Goal: Task Accomplishment & Management: Manage account settings

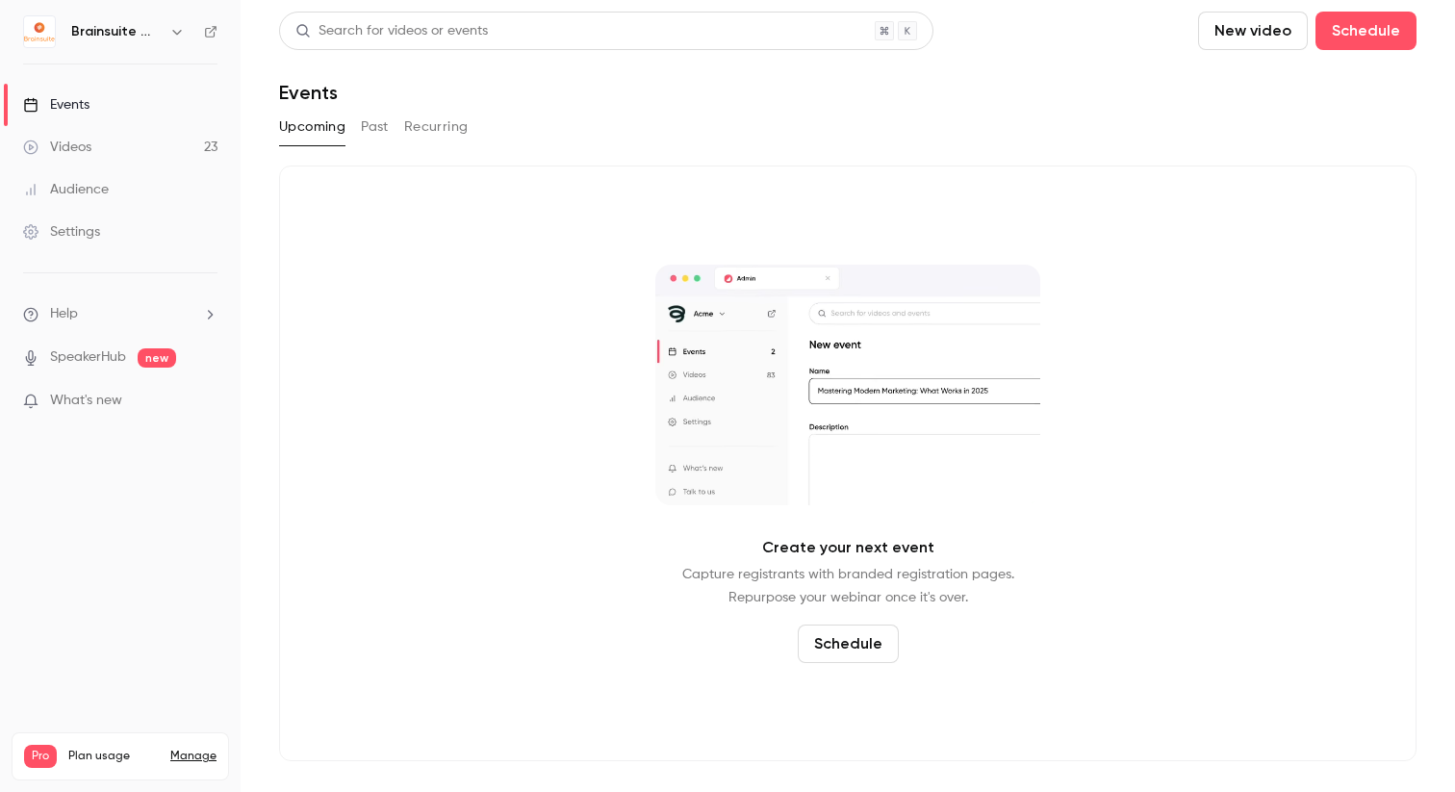
click at [380, 134] on button "Past" at bounding box center [375, 127] width 28 height 31
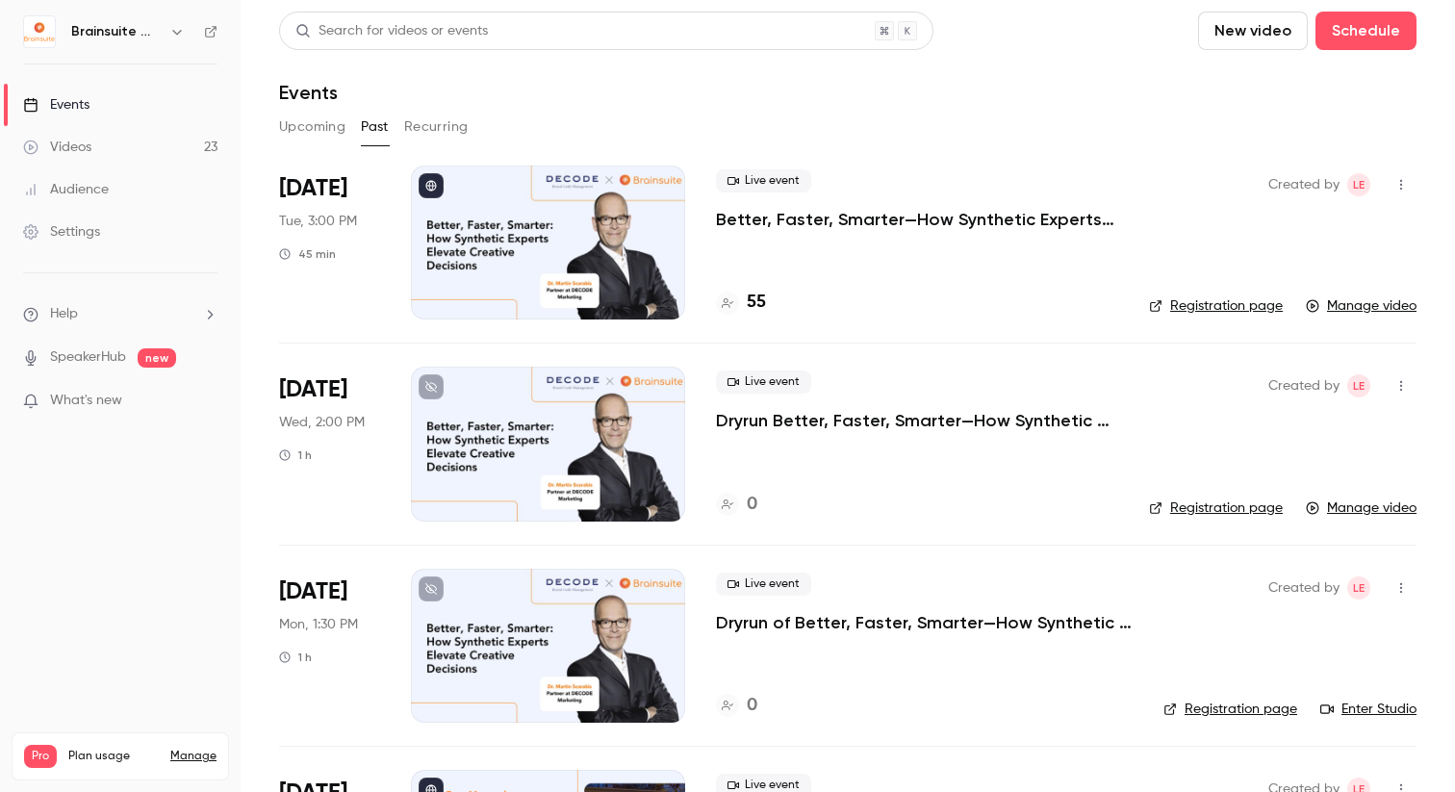
click at [906, 216] on p "Better, Faster, Smarter—How Synthetic Experts Elevate Creative Decisions" at bounding box center [917, 219] width 402 height 23
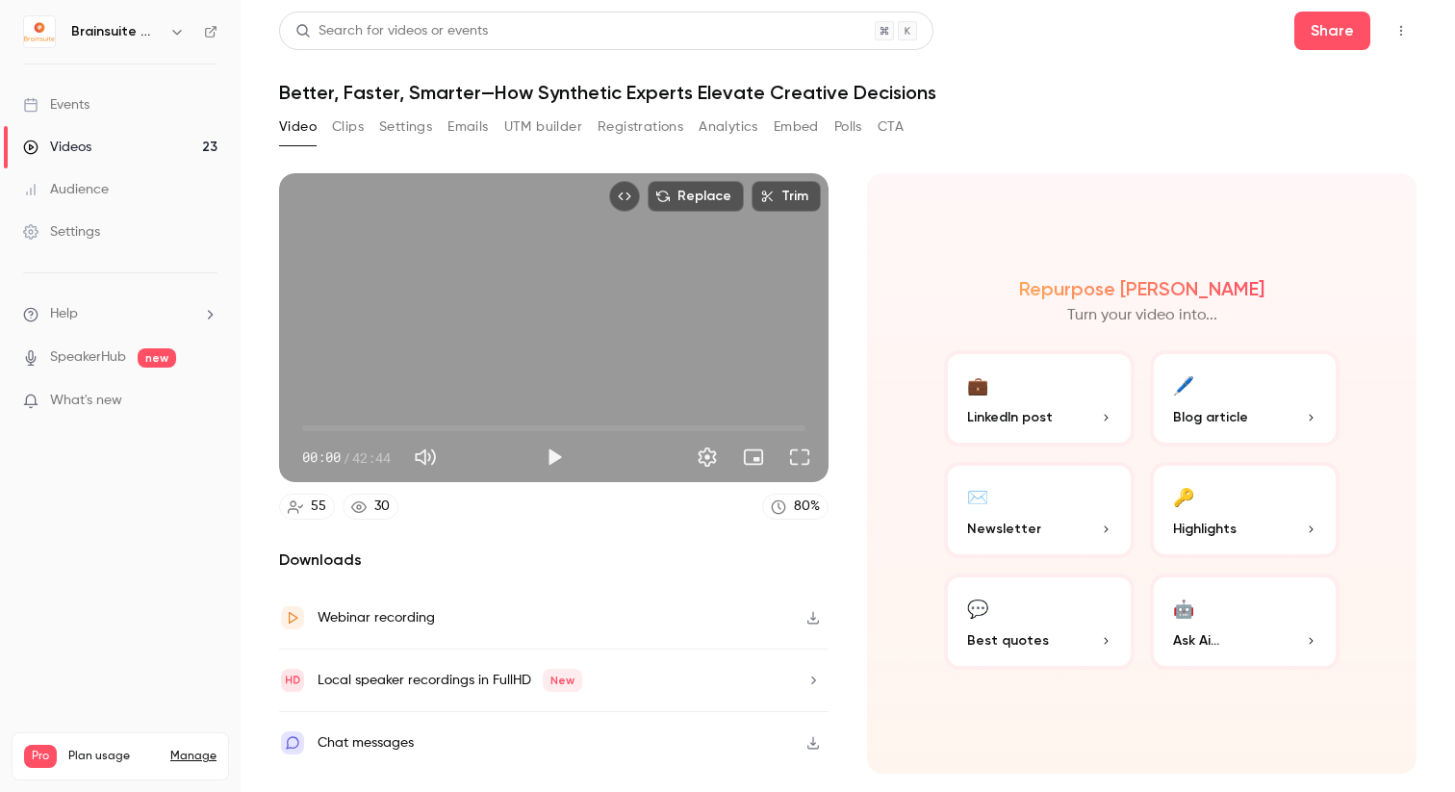
click at [672, 136] on button "Registrations" at bounding box center [641, 127] width 86 height 31
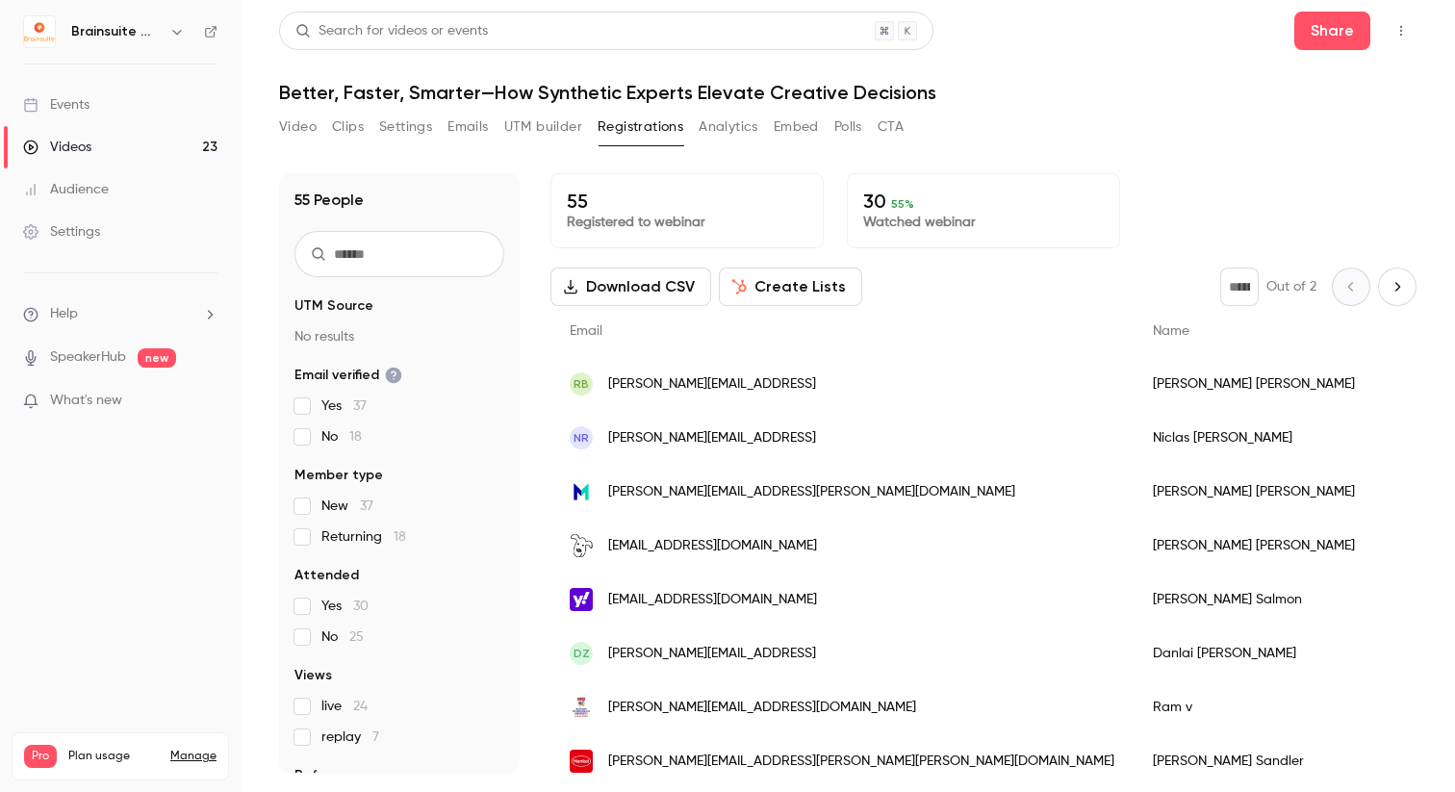
click at [625, 272] on button "Download CSV" at bounding box center [631, 287] width 161 height 39
click at [0, 456] on nav "Brainsuite Webinars Events Videos 23 Audience Settings Help SpeakerHub new What…" at bounding box center [120, 396] width 241 height 792
click at [390, 369] on icon "facet-groups" at bounding box center [394, 376] width 16 height 16
